Goal: Task Accomplishment & Management: Complete application form

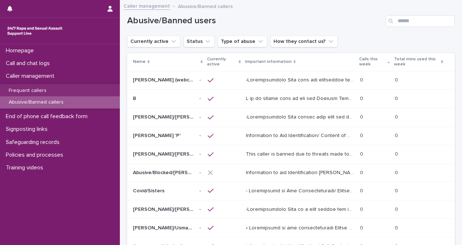
scroll to position [51, 0]
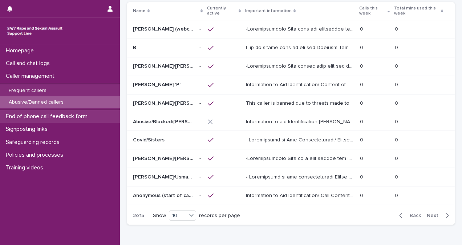
click at [69, 112] on div "End of phone call feedback form" at bounding box center [60, 116] width 120 height 13
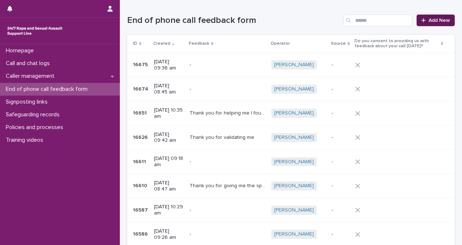
click at [433, 19] on span "Add New" at bounding box center [439, 20] width 21 height 5
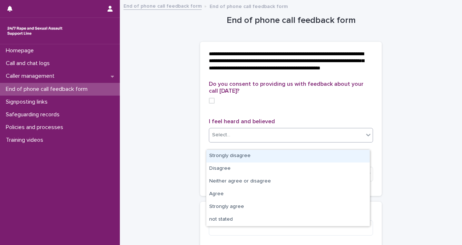
click at [231, 138] on div "Select..." at bounding box center [286, 135] width 154 height 12
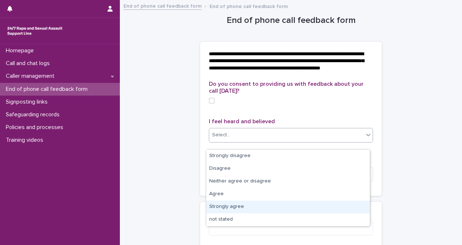
click at [246, 206] on div "Strongly agree" at bounding box center [288, 207] width 164 height 13
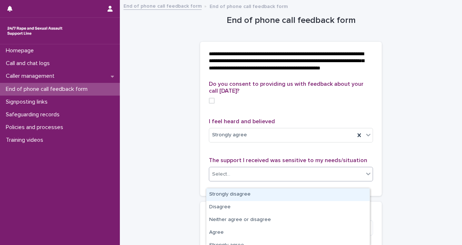
click at [252, 180] on div "Select..." at bounding box center [286, 174] width 154 height 12
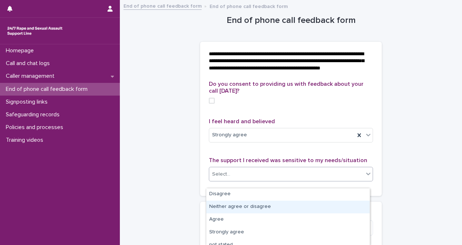
scroll to position [19, 0]
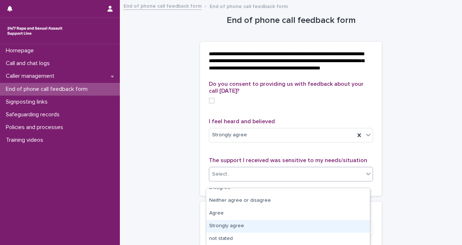
click at [345, 224] on div "Strongly agree" at bounding box center [288, 226] width 164 height 13
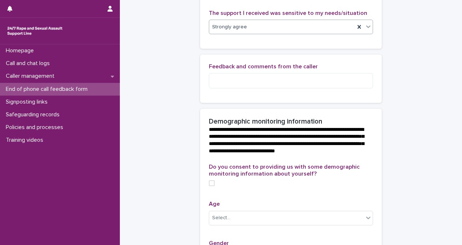
scroll to position [167, 0]
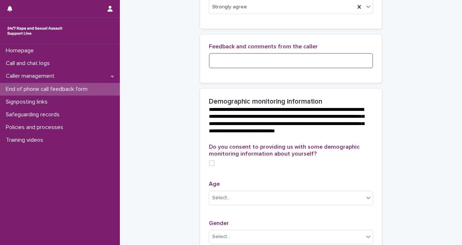
click at [256, 67] on textarea at bounding box center [291, 60] width 164 height 15
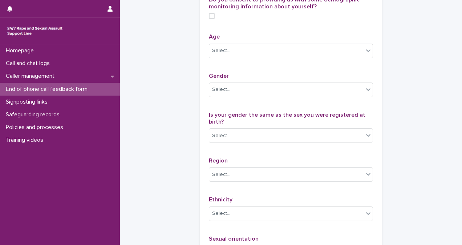
scroll to position [316, 0]
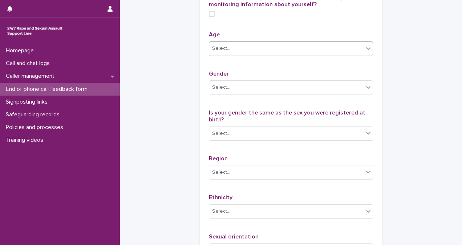
type textarea "**********"
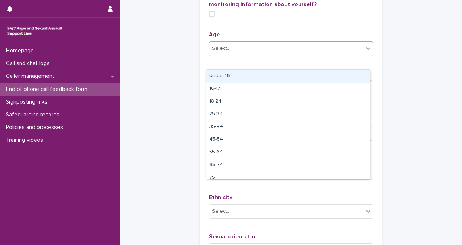
click at [367, 52] on icon at bounding box center [368, 48] width 7 height 7
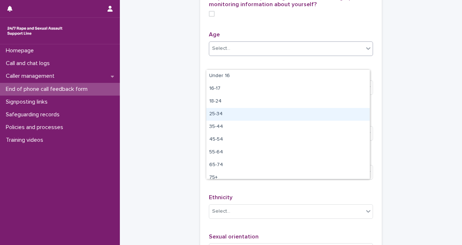
click at [355, 112] on div "25-34" at bounding box center [288, 114] width 164 height 13
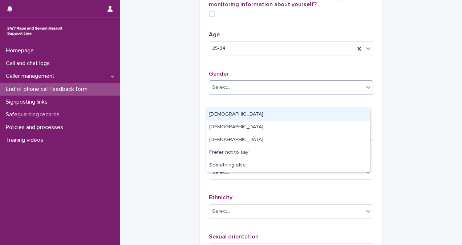
click at [351, 93] on div "Select..." at bounding box center [286, 87] width 154 height 12
click at [351, 118] on div "[DEMOGRAPHIC_DATA]" at bounding box center [288, 114] width 164 height 13
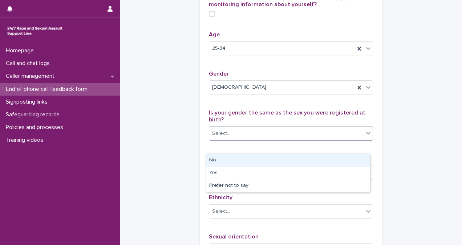
click at [347, 140] on div "Select..." at bounding box center [286, 134] width 154 height 12
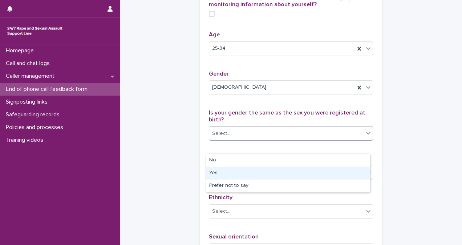
click at [344, 177] on div "Yes" at bounding box center [288, 173] width 164 height 13
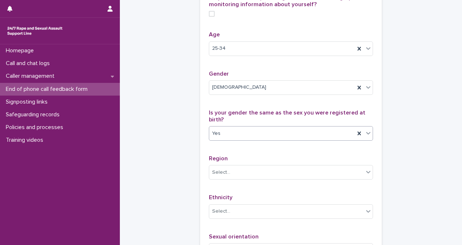
click at [341, 185] on div "Region Select..." at bounding box center [291, 170] width 164 height 30
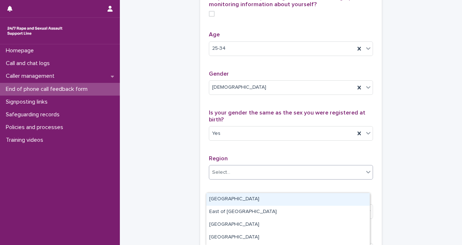
click at [343, 178] on div "Select..." at bounding box center [286, 172] width 154 height 12
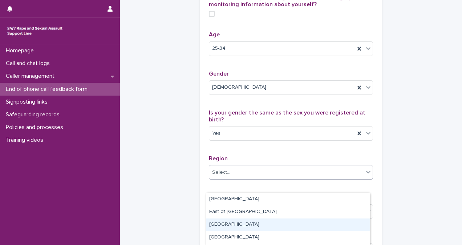
click at [340, 228] on div "[GEOGRAPHIC_DATA]" at bounding box center [288, 224] width 164 height 13
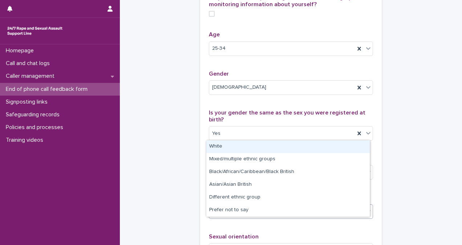
click at [338, 217] on div "Select..." at bounding box center [286, 211] width 154 height 12
click at [304, 146] on div "White" at bounding box center [288, 146] width 164 height 13
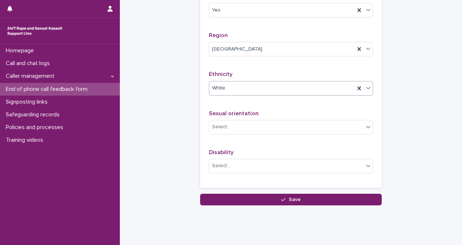
scroll to position [469, 0]
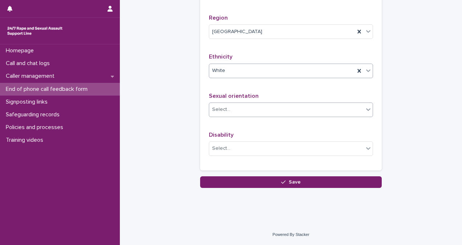
click at [273, 103] on div "Select..." at bounding box center [291, 109] width 164 height 15
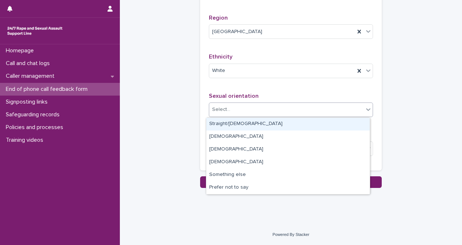
click at [275, 119] on div "Straight/[DEMOGRAPHIC_DATA]" at bounding box center [288, 124] width 164 height 13
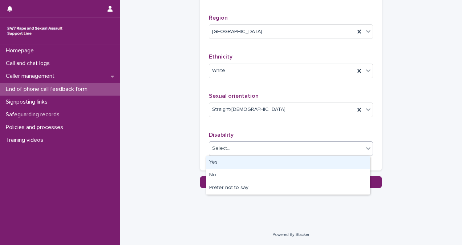
click at [283, 149] on div "Select..." at bounding box center [286, 148] width 154 height 12
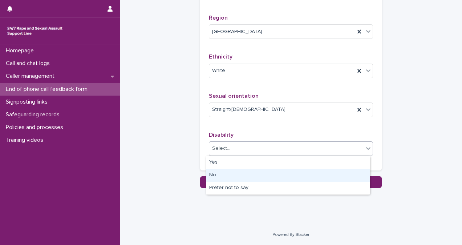
click at [295, 176] on div "No" at bounding box center [288, 175] width 164 height 13
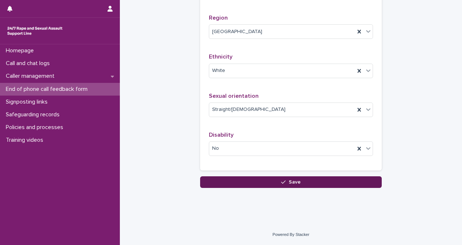
click at [296, 180] on span "Save" at bounding box center [295, 181] width 12 height 5
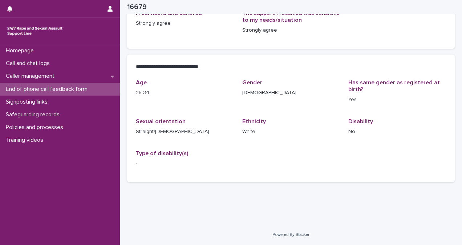
scroll to position [130, 0]
